Goal: Complete application form

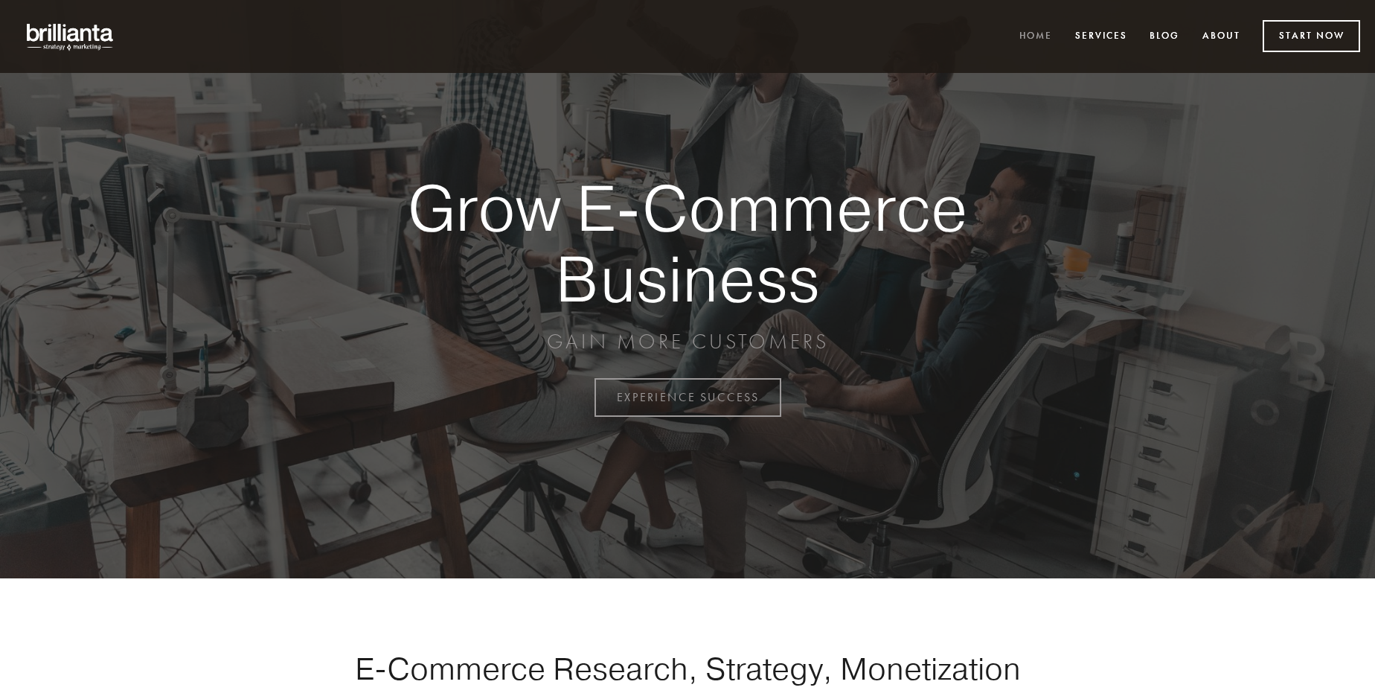
scroll to position [3901, 0]
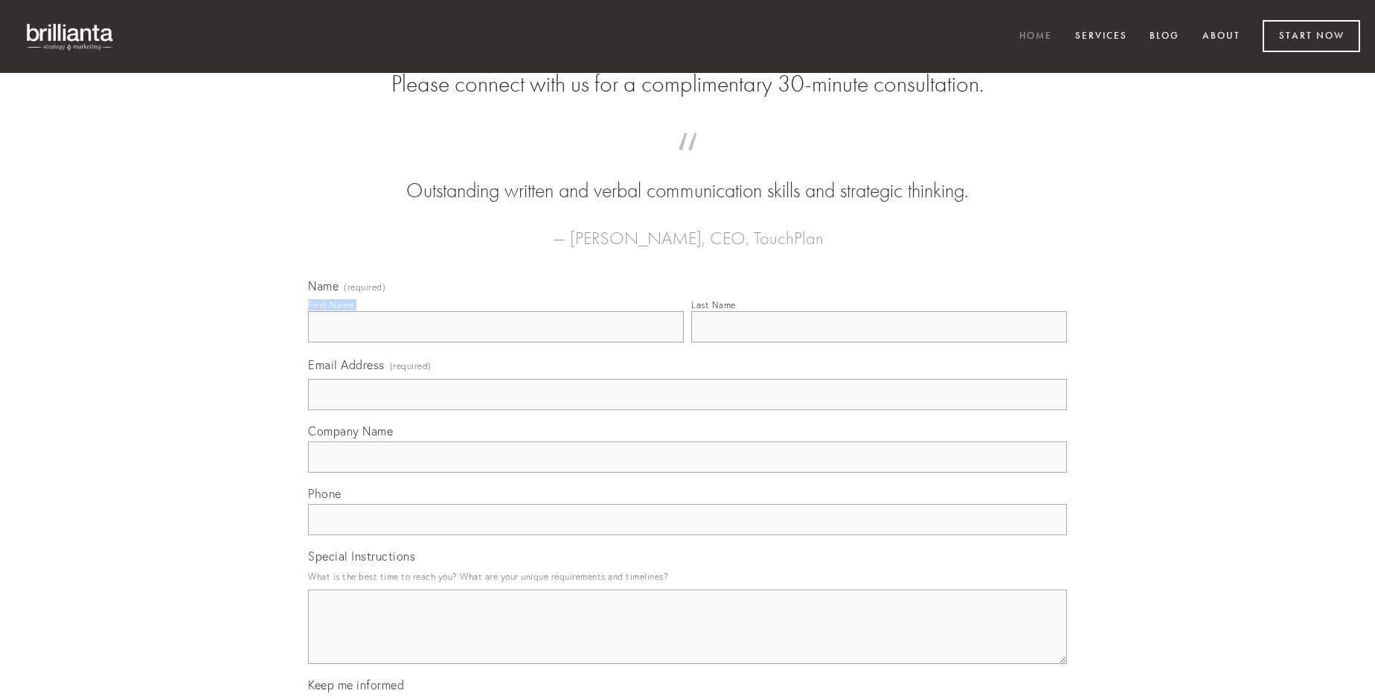
type input "[US_STATE][PERSON_NAME]"
click at [879, 342] on input "Last Name" at bounding box center [879, 326] width 376 height 31
type input "[US_STATE][PERSON_NAME]"
click at [688, 410] on input "Email Address (required)" at bounding box center [687, 394] width 759 height 31
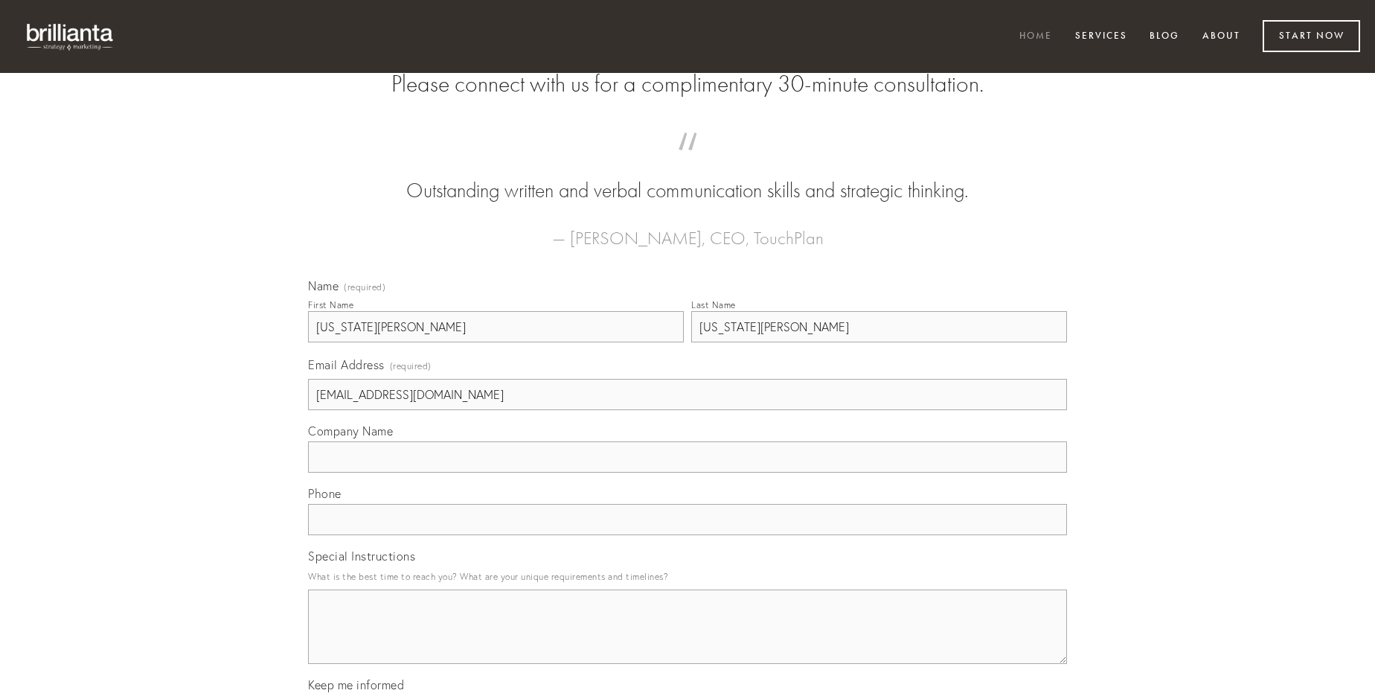
type input "[EMAIL_ADDRESS][DOMAIN_NAME]"
click at [688, 473] on input "Company Name" at bounding box center [687, 456] width 759 height 31
type input "eligendi"
click at [688, 535] on input "text" at bounding box center [687, 519] width 759 height 31
click at [688, 640] on textarea "Special Instructions" at bounding box center [687, 626] width 759 height 74
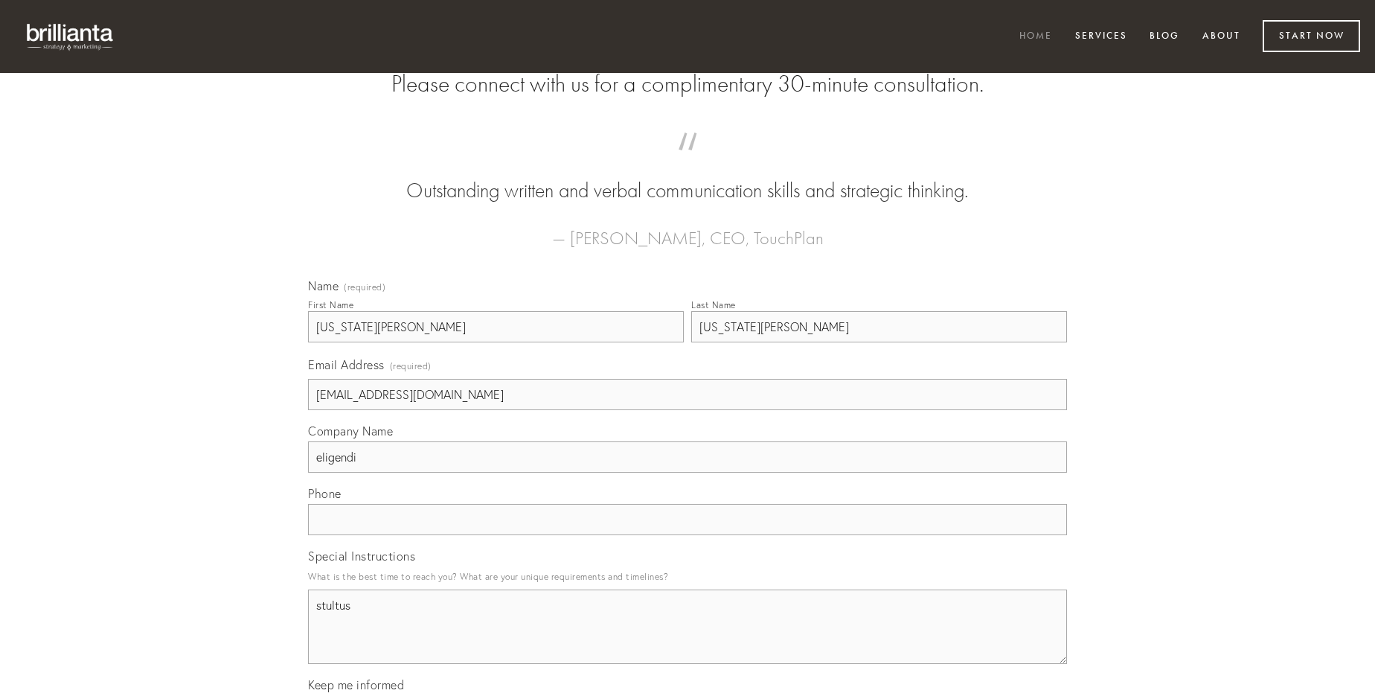
type textarea "stultus"
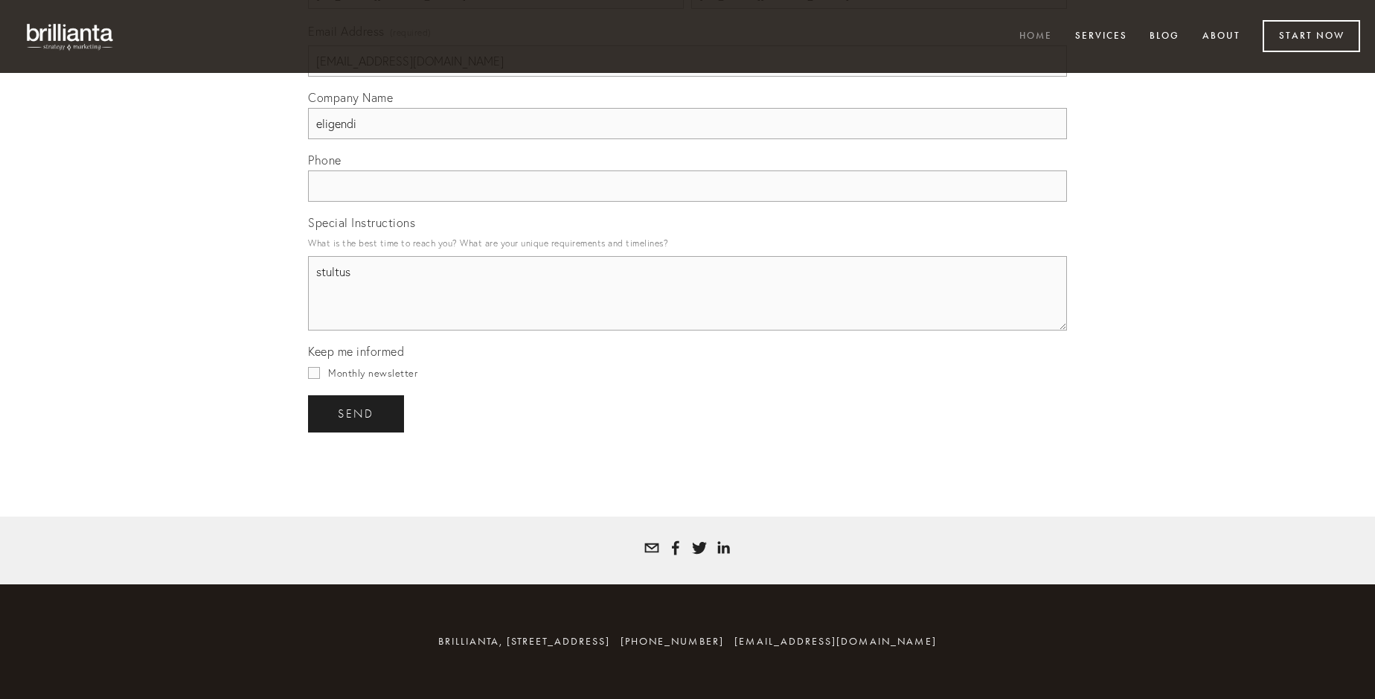
click at [357, 413] on span "send" at bounding box center [356, 413] width 36 height 13
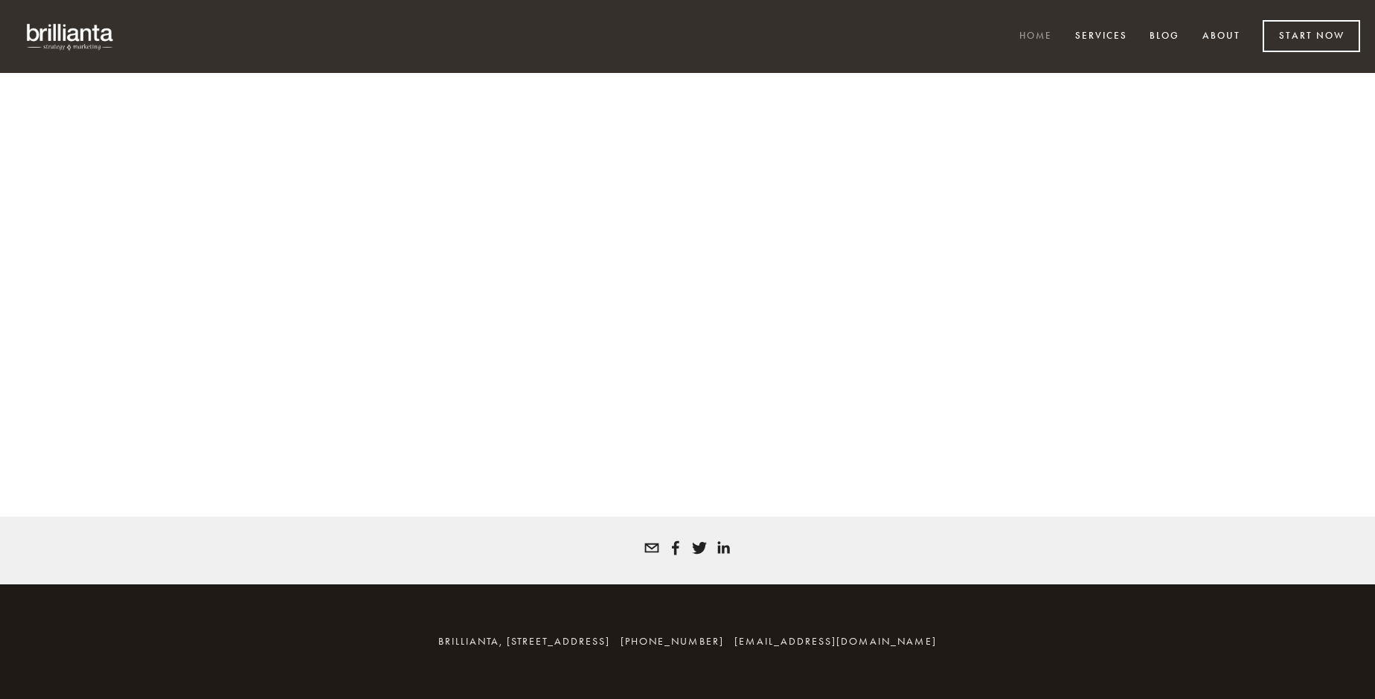
scroll to position [3881, 0]
